Goal: Obtain resource: Obtain resource

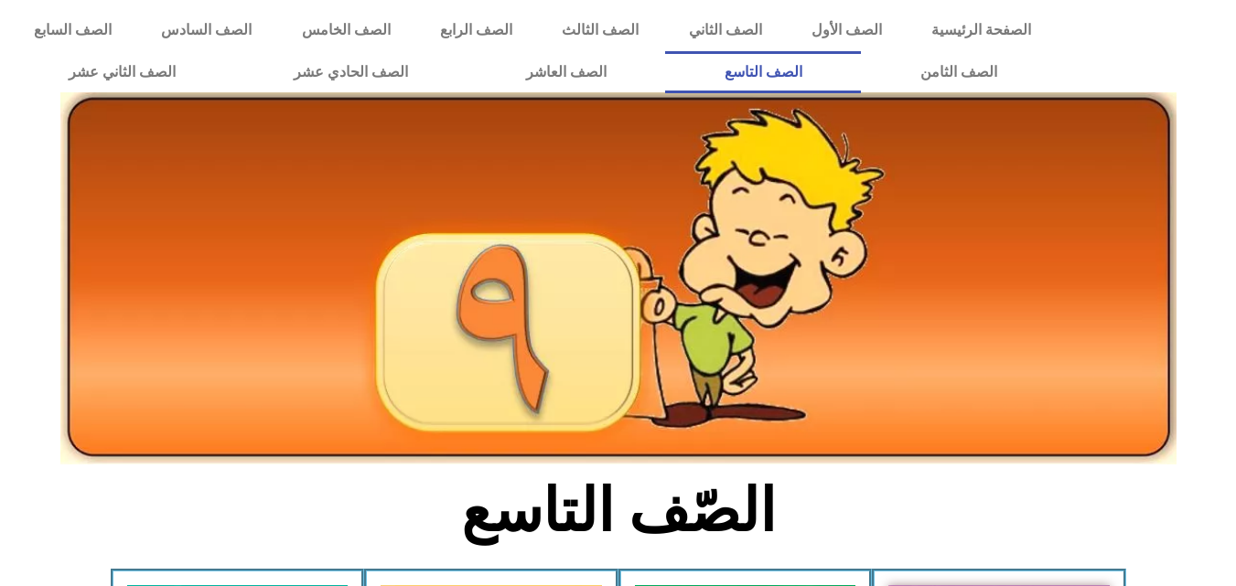
scroll to position [343, 0]
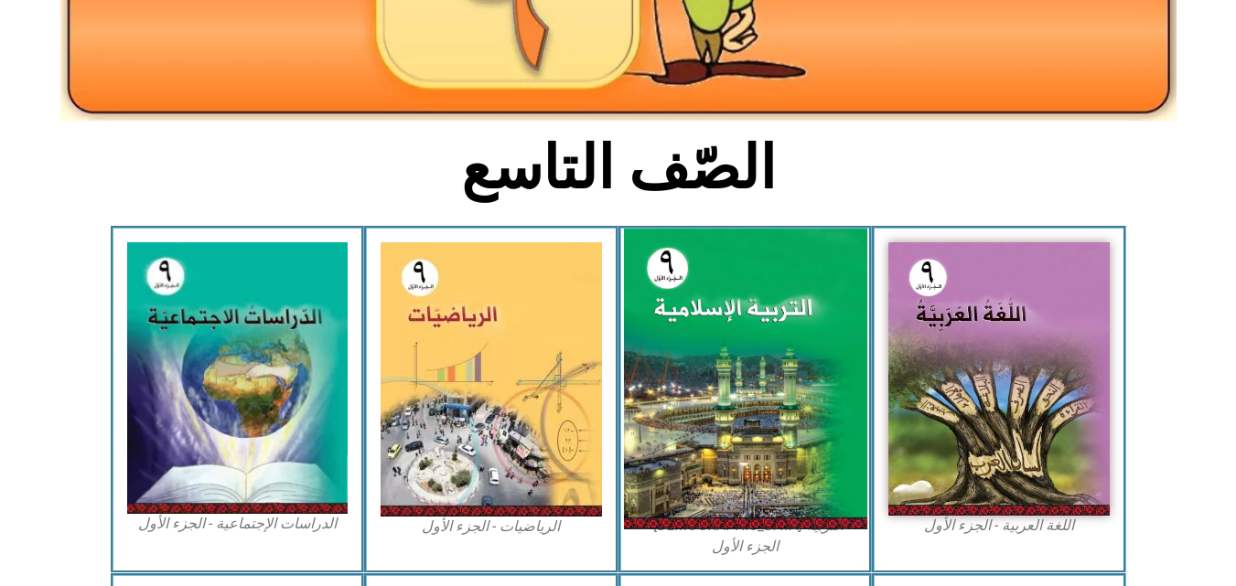
click at [767, 342] on img at bounding box center [744, 379] width 243 height 301
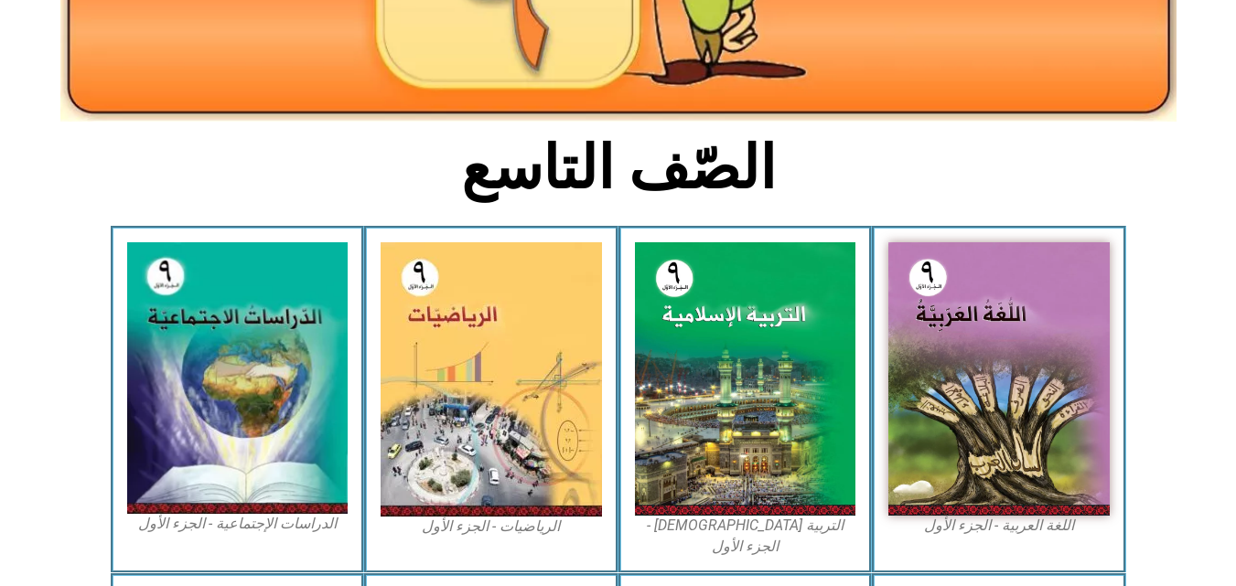
click at [1036, 148] on section "الصّف التاسع" at bounding box center [618, 178] width 1236 height 95
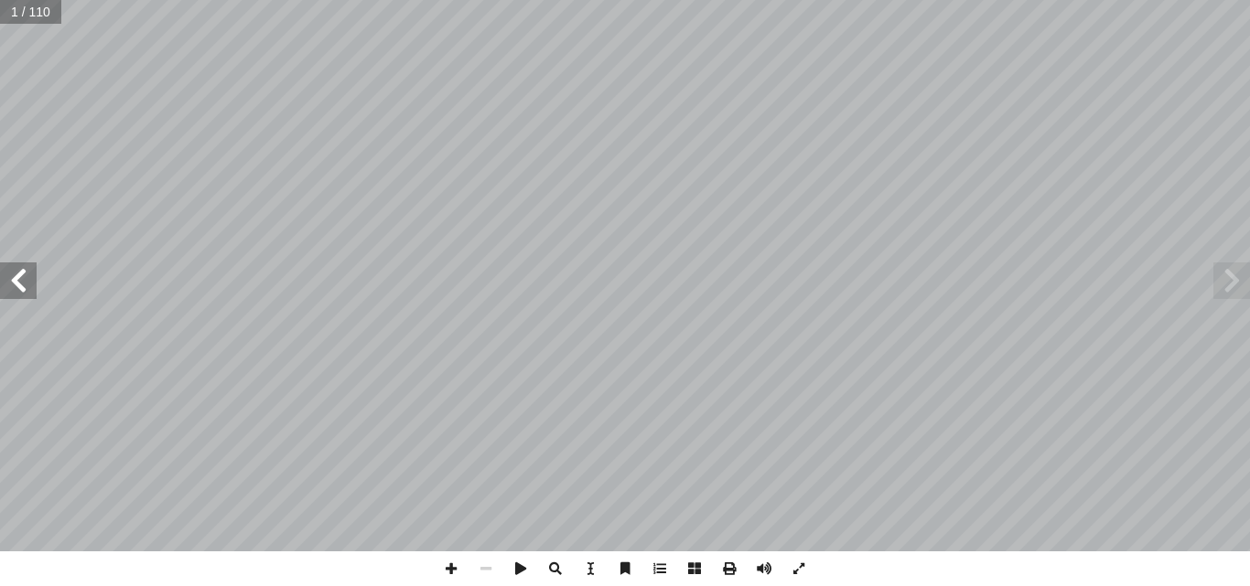
click at [6, 284] on span at bounding box center [18, 281] width 37 height 37
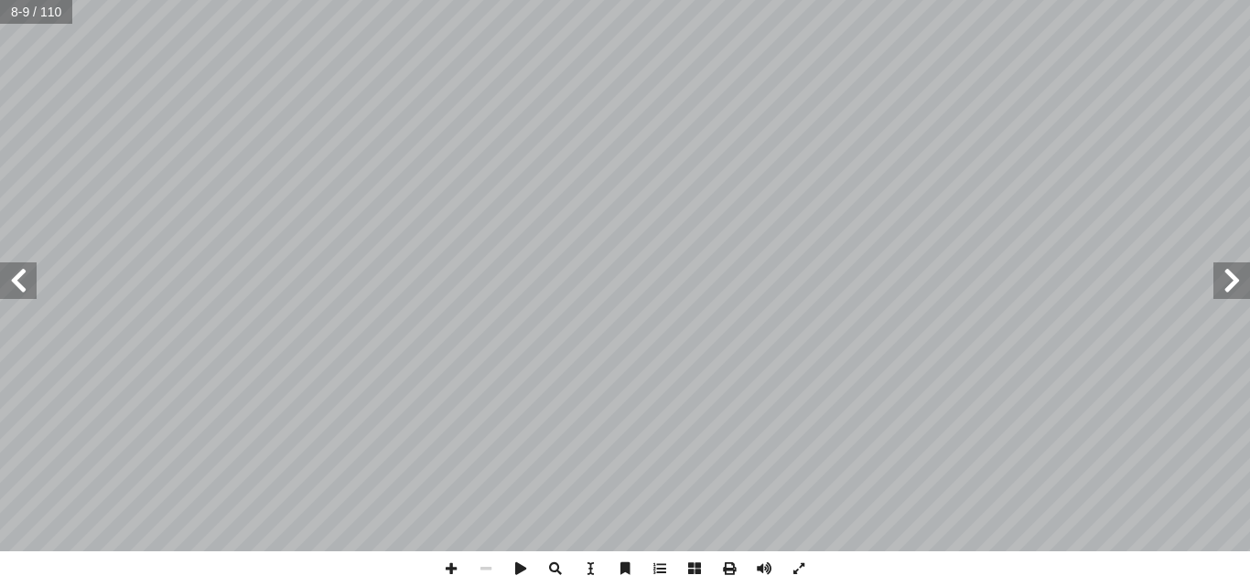
click at [6, 284] on span at bounding box center [18, 281] width 37 height 37
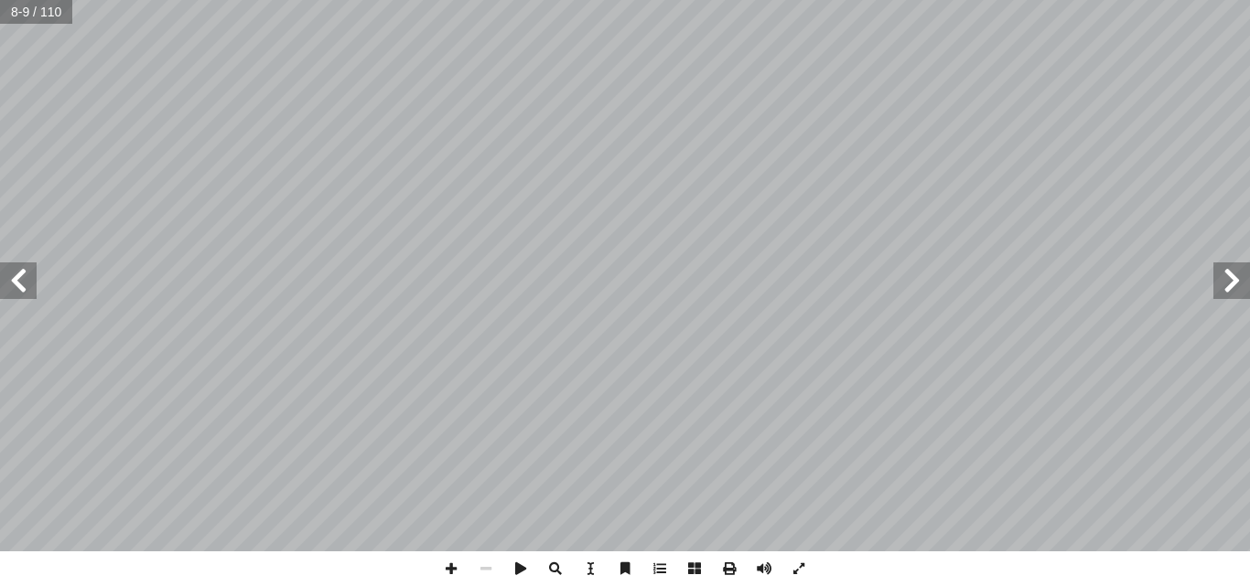
click at [6, 284] on span at bounding box center [18, 281] width 37 height 37
click at [1230, 292] on span at bounding box center [1231, 281] width 37 height 37
click at [1236, 290] on span at bounding box center [1231, 281] width 37 height 37
click at [35, 277] on span at bounding box center [18, 281] width 37 height 37
click at [30, 264] on span at bounding box center [18, 281] width 37 height 37
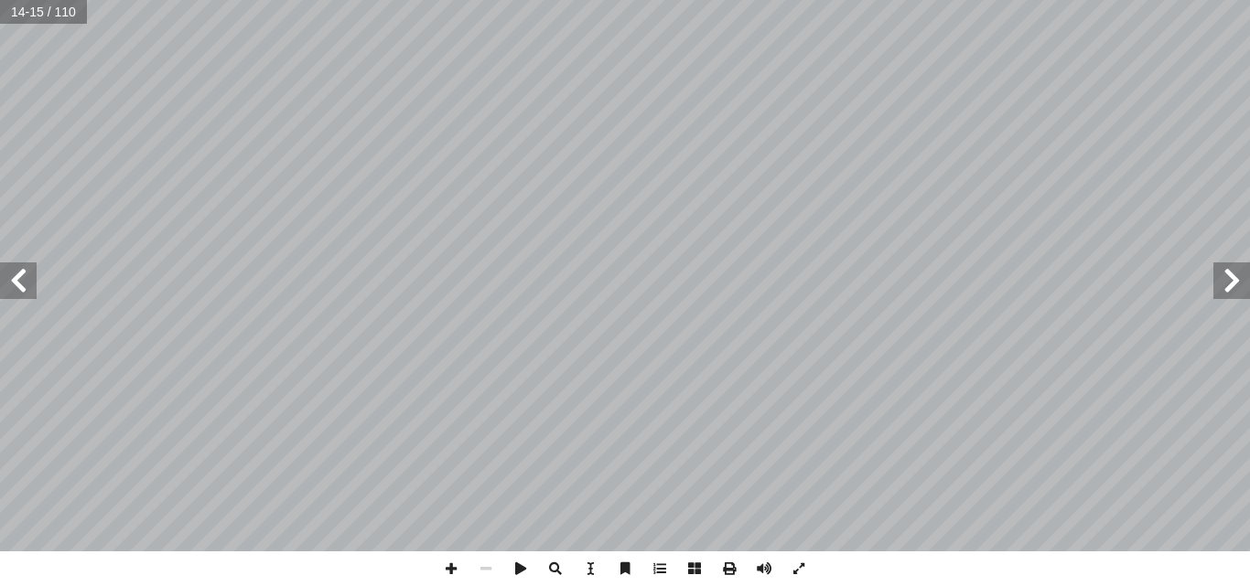
click at [7, 287] on span at bounding box center [18, 281] width 37 height 37
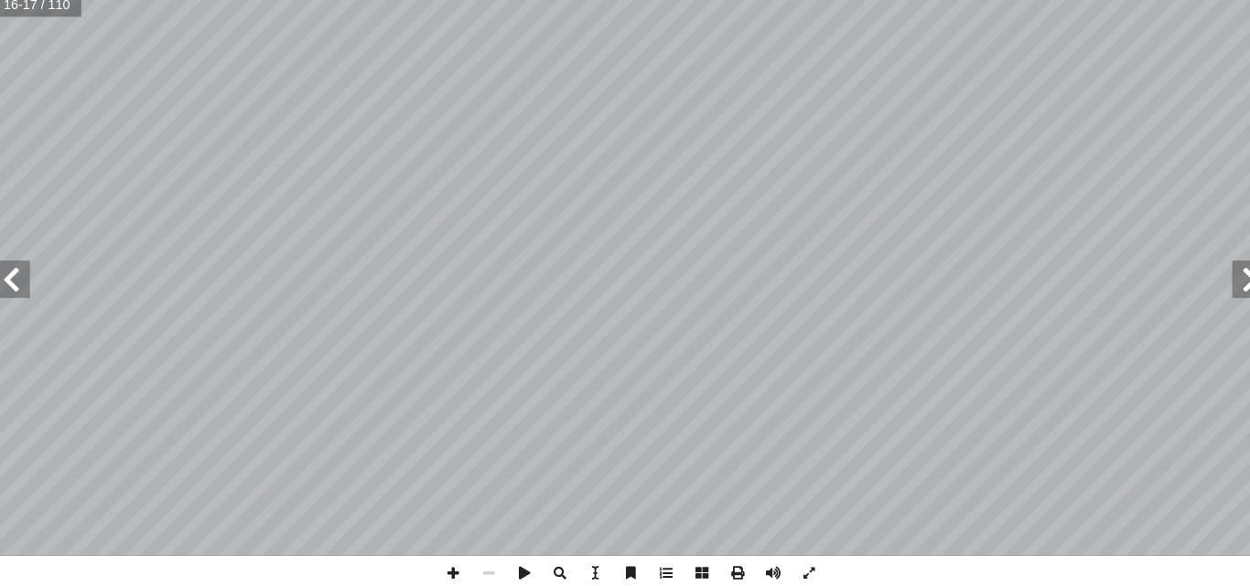
click at [27, 289] on span at bounding box center [18, 281] width 37 height 37
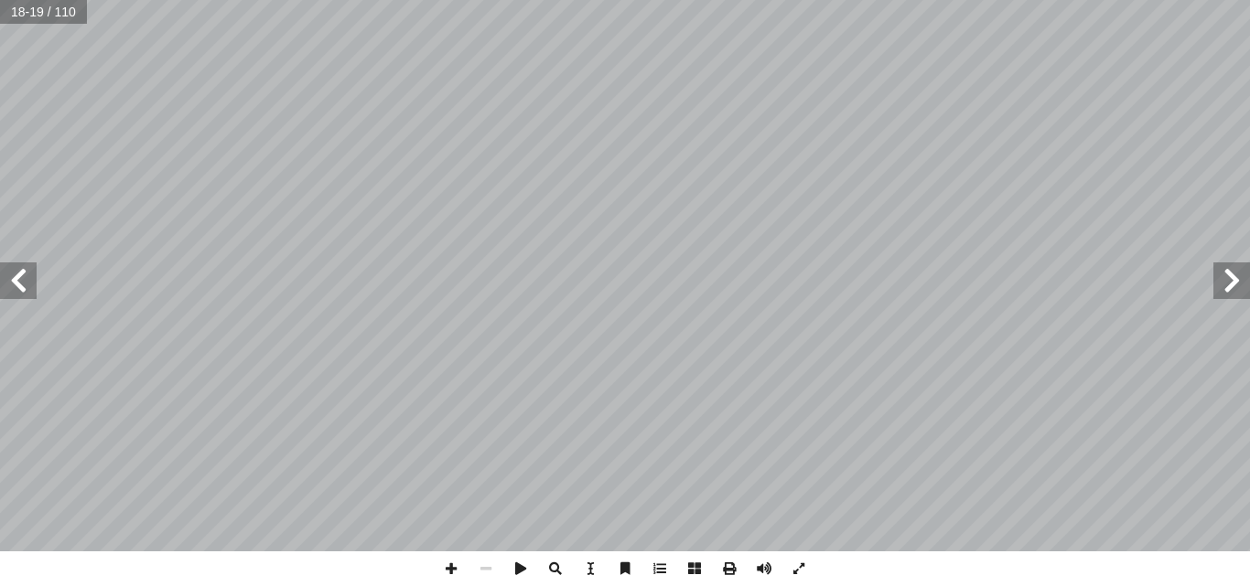
click at [1230, 296] on span at bounding box center [1231, 281] width 37 height 37
click at [13, 287] on span at bounding box center [18, 281] width 37 height 37
click at [33, 284] on span at bounding box center [18, 281] width 37 height 37
click at [40, 23] on input "text" at bounding box center [43, 12] width 86 height 24
click at [725, 569] on span at bounding box center [729, 569] width 35 height 35
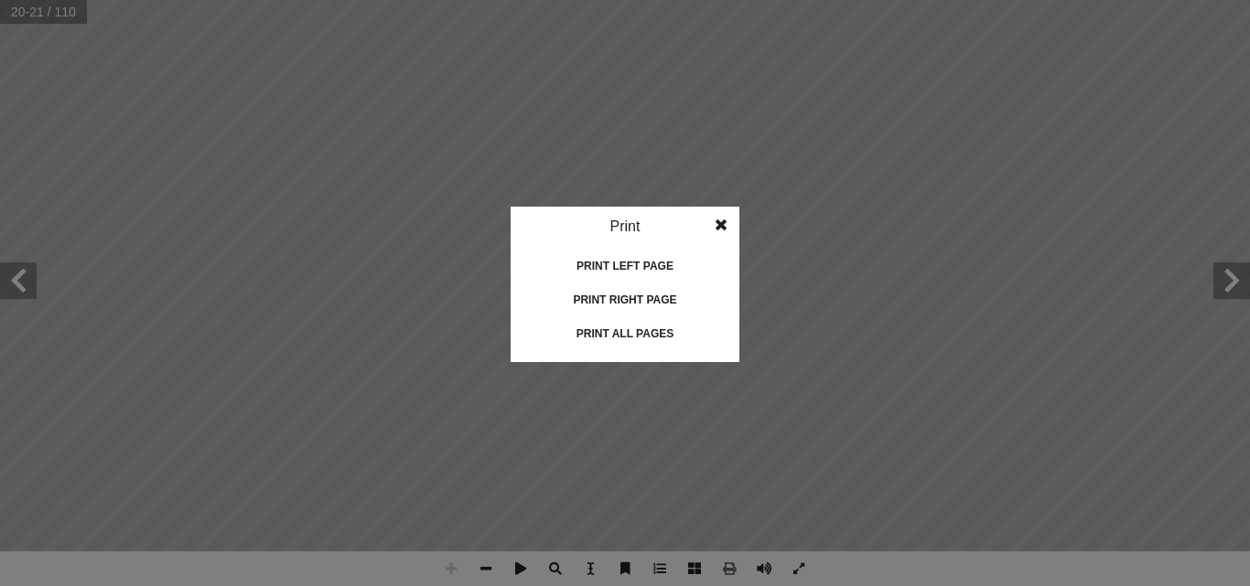
click at [623, 335] on div "Print all pages" at bounding box center [624, 333] width 183 height 29
click at [723, 223] on span at bounding box center [720, 225] width 33 height 37
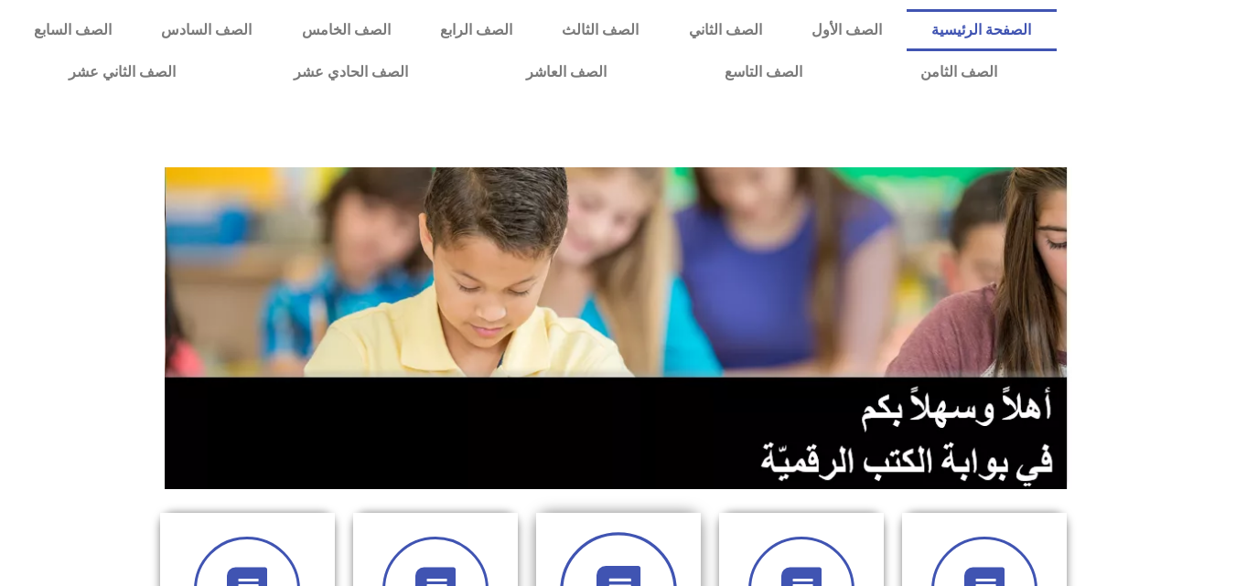
scroll to position [492, 0]
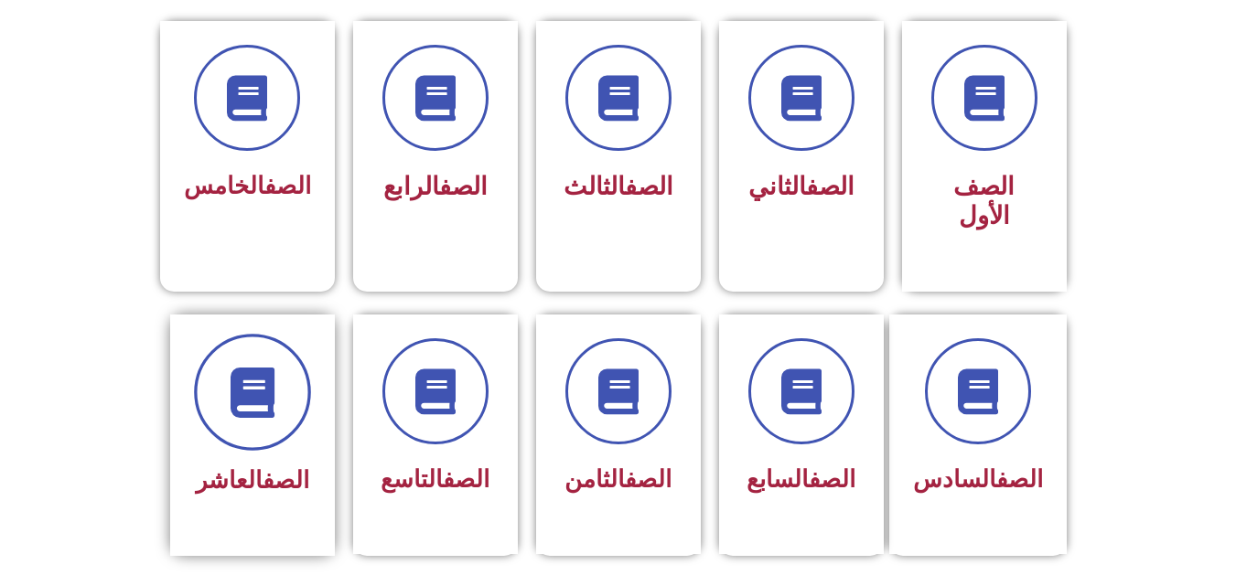
click at [249, 413] on span at bounding box center [252, 392] width 117 height 117
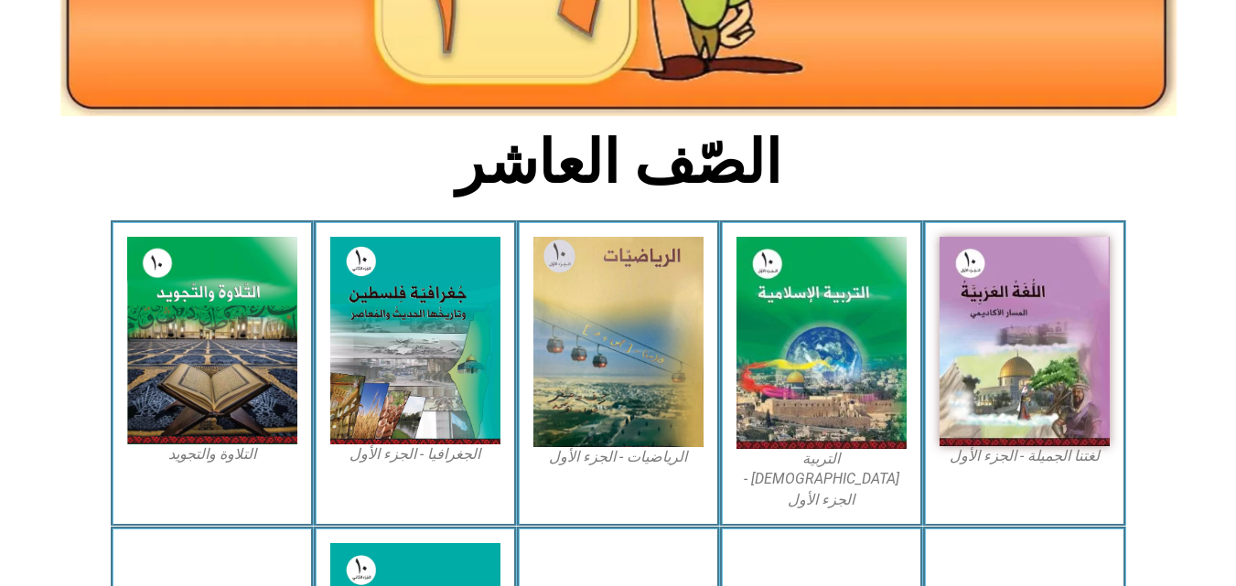
scroll to position [343, 0]
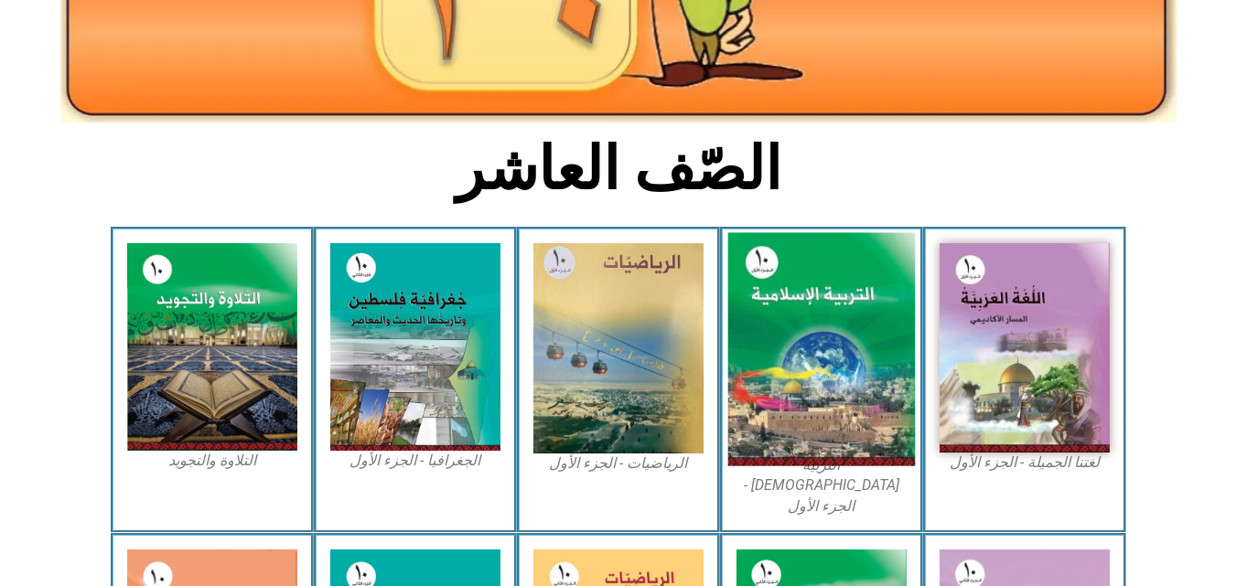
click at [771, 304] on img at bounding box center [821, 349] width 188 height 233
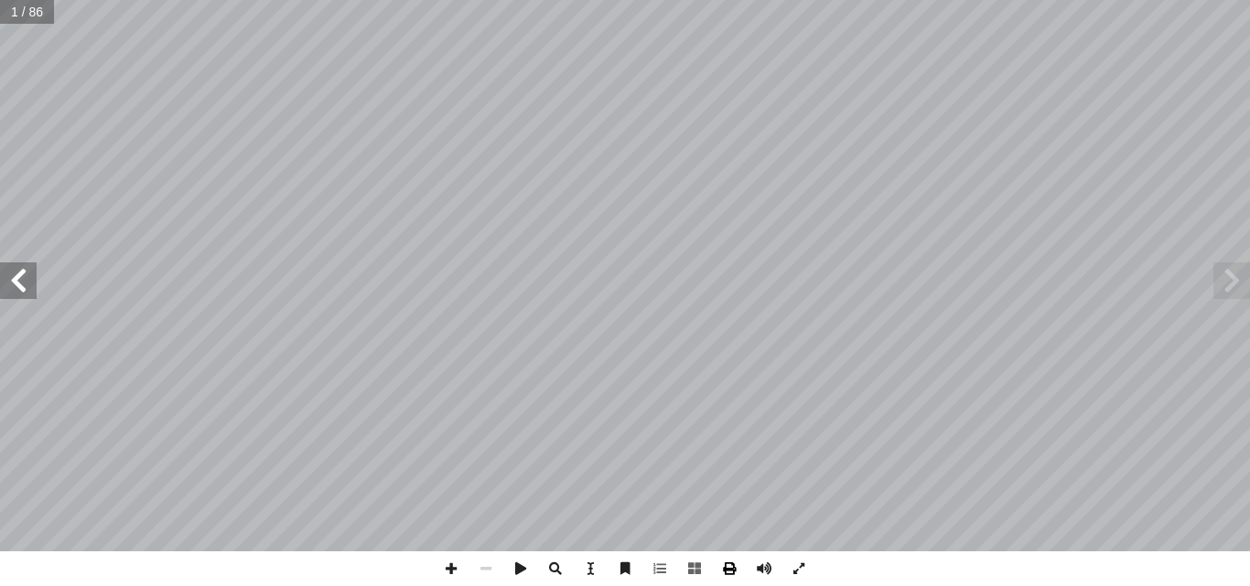
click at [720, 571] on span at bounding box center [729, 569] width 35 height 35
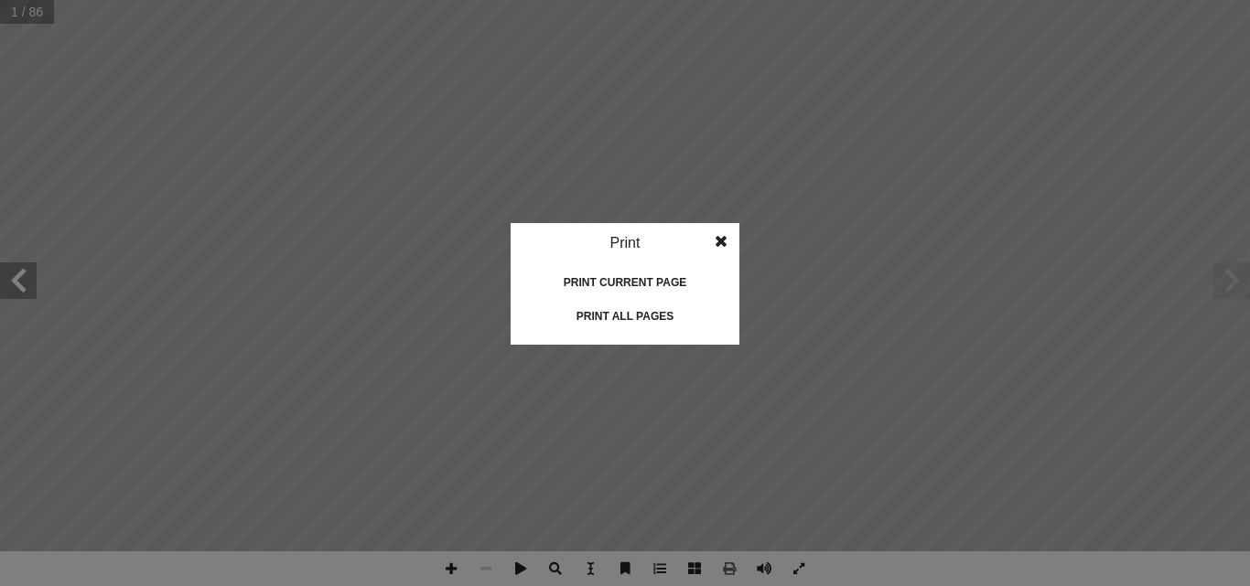
click at [618, 312] on div "Print all pages" at bounding box center [624, 316] width 183 height 29
